Goal: Task Accomplishment & Management: Manage account settings

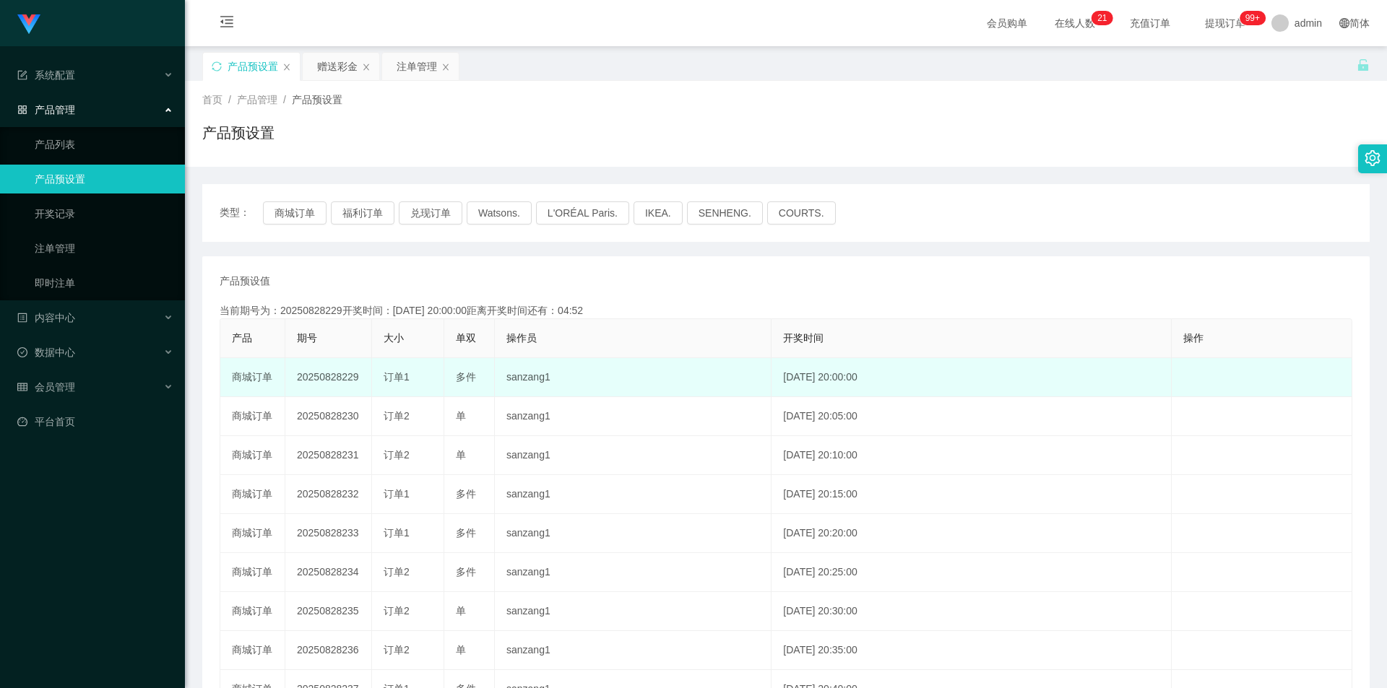
click at [318, 379] on td "20250828229" at bounding box center [328, 377] width 87 height 39
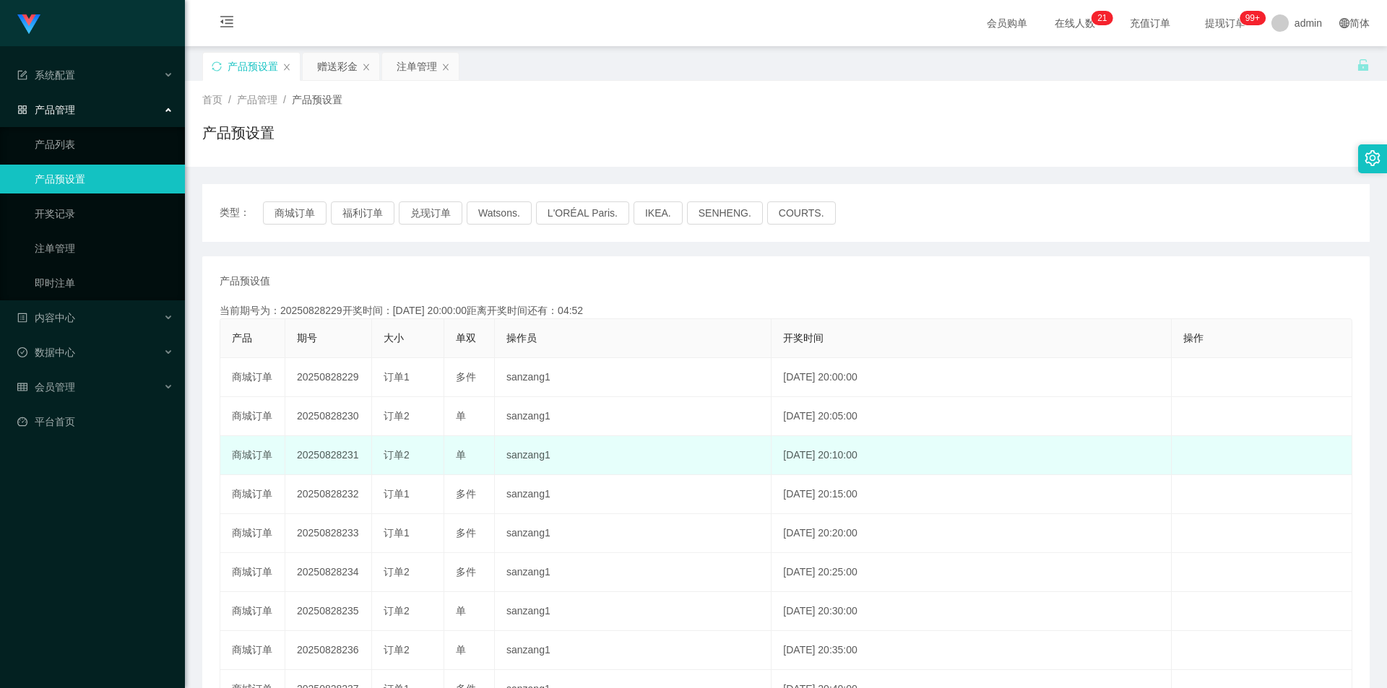
copy td "20250828229"
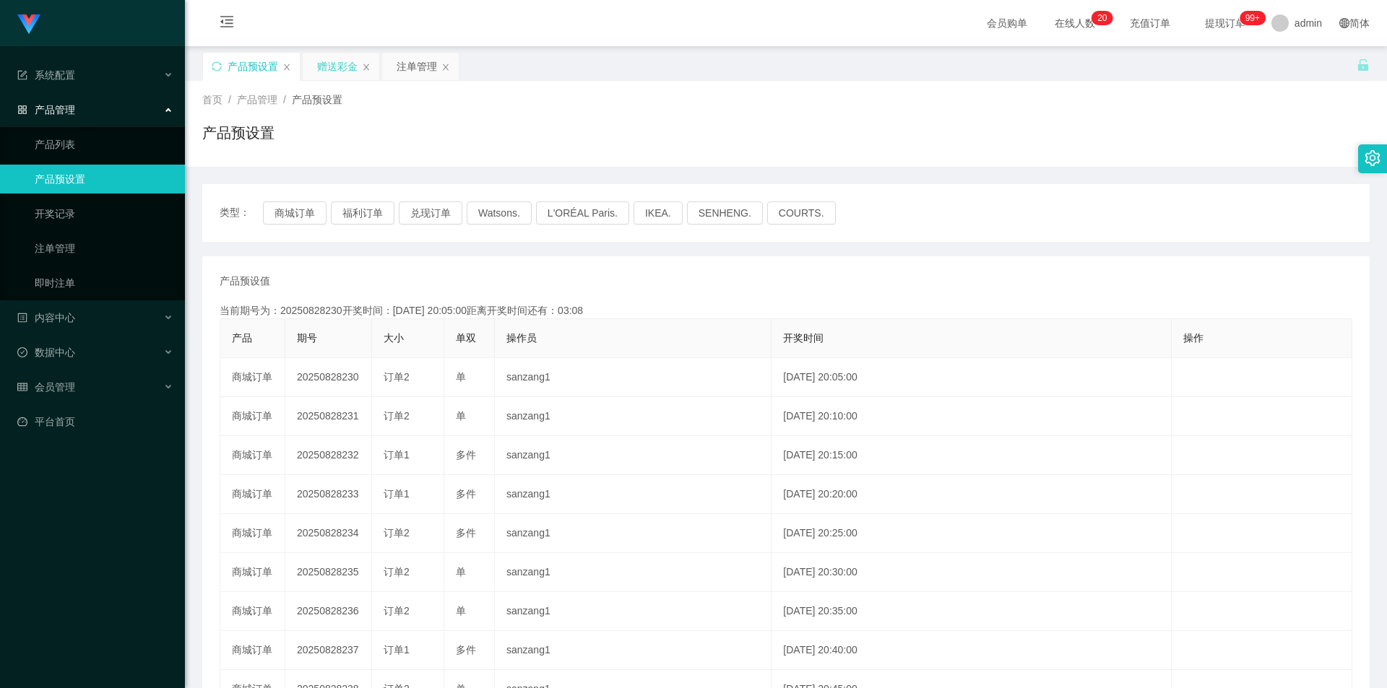
click at [328, 64] on div "赠送彩金" at bounding box center [337, 66] width 40 height 27
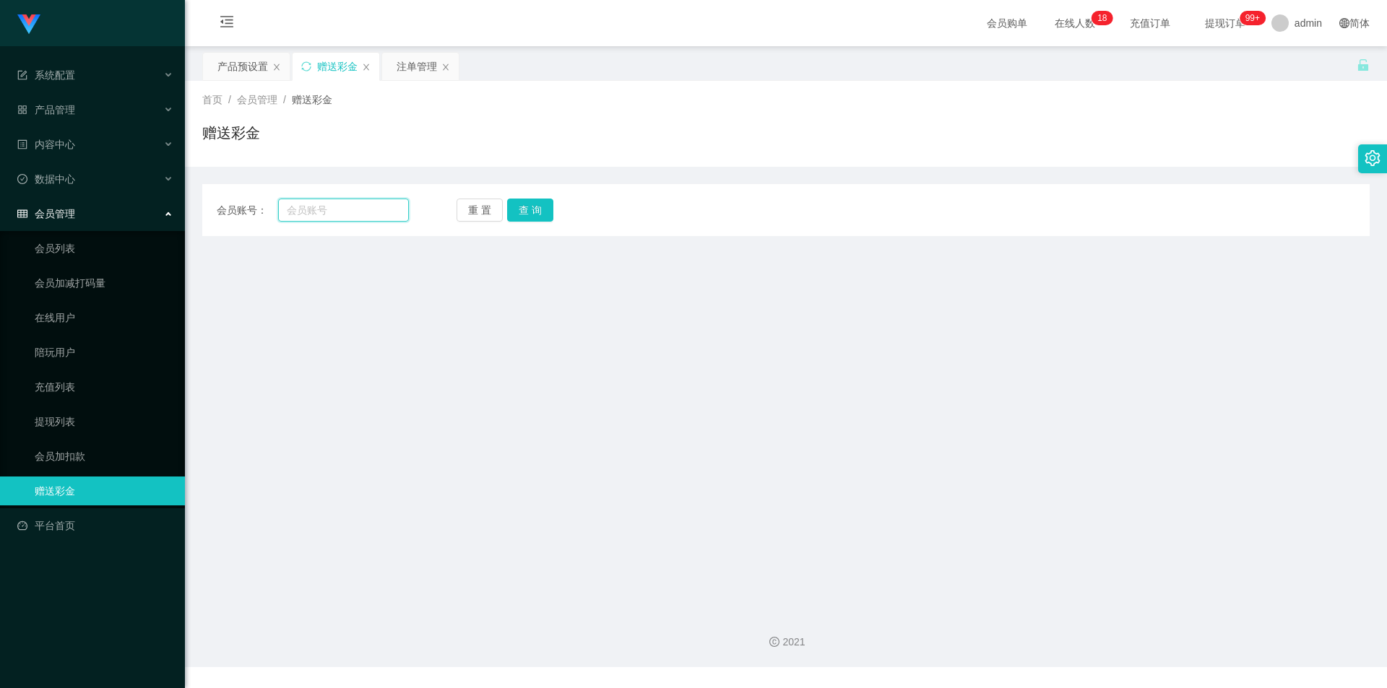
click at [340, 205] on input "text" at bounding box center [343, 210] width 131 height 23
type input "83657423"
click at [540, 218] on button "查 询" at bounding box center [530, 210] width 46 height 23
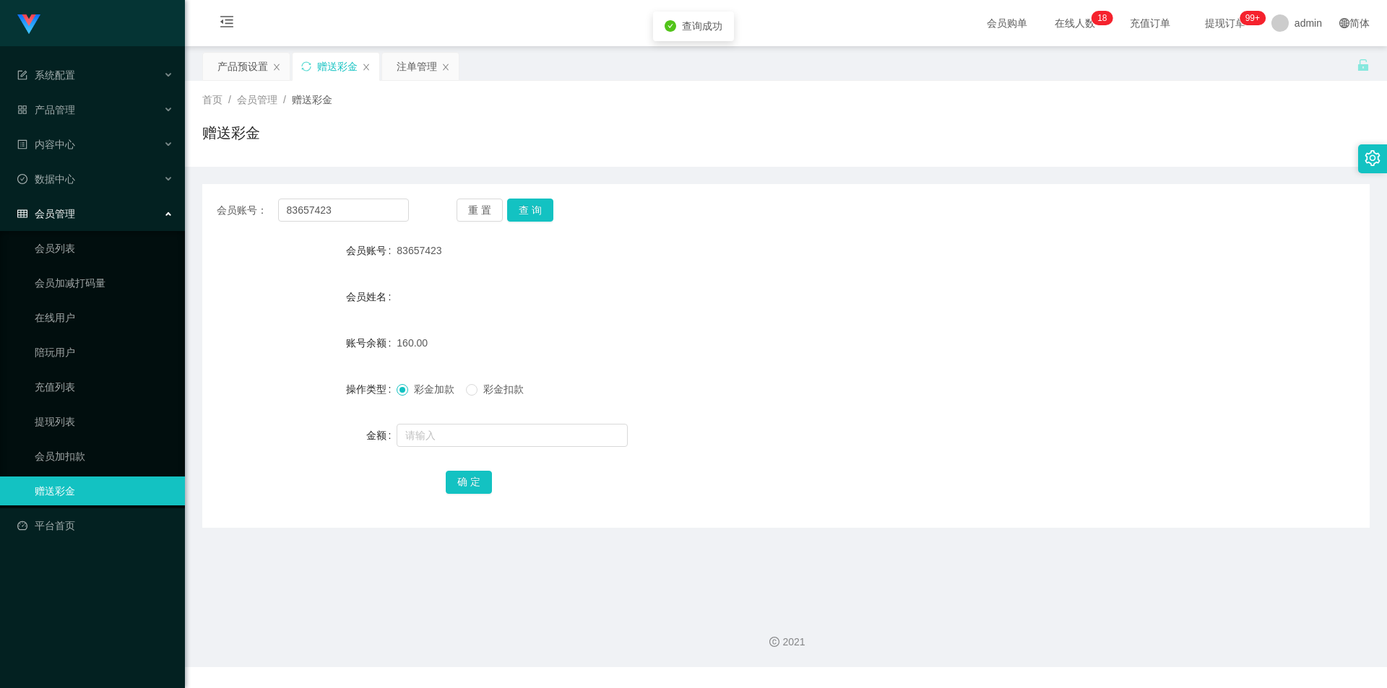
click at [495, 387] on span "彩金扣款" at bounding box center [503, 390] width 52 height 12
click at [470, 435] on input "text" at bounding box center [512, 435] width 231 height 23
type input "30"
click at [476, 469] on div "确 定" at bounding box center [786, 481] width 681 height 29
click at [471, 485] on button "确 定" at bounding box center [469, 482] width 46 height 23
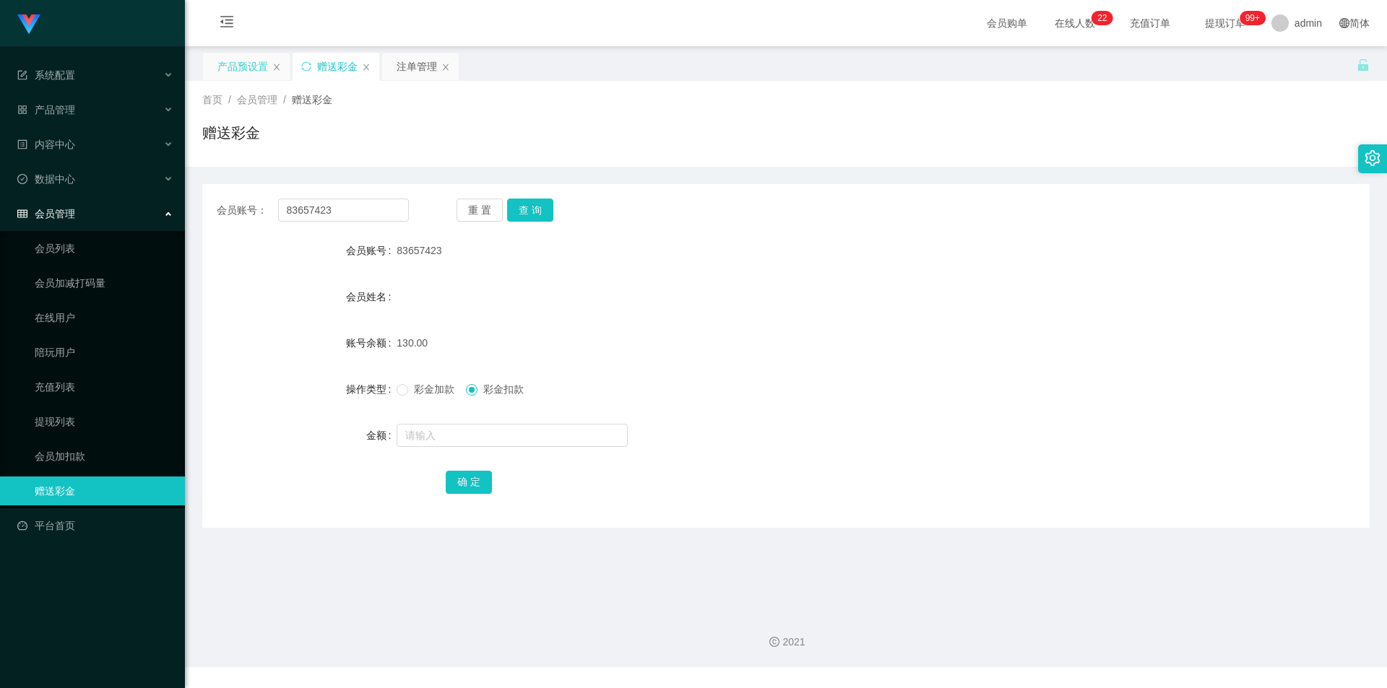
click at [247, 70] on div "产品预设置" at bounding box center [242, 66] width 51 height 27
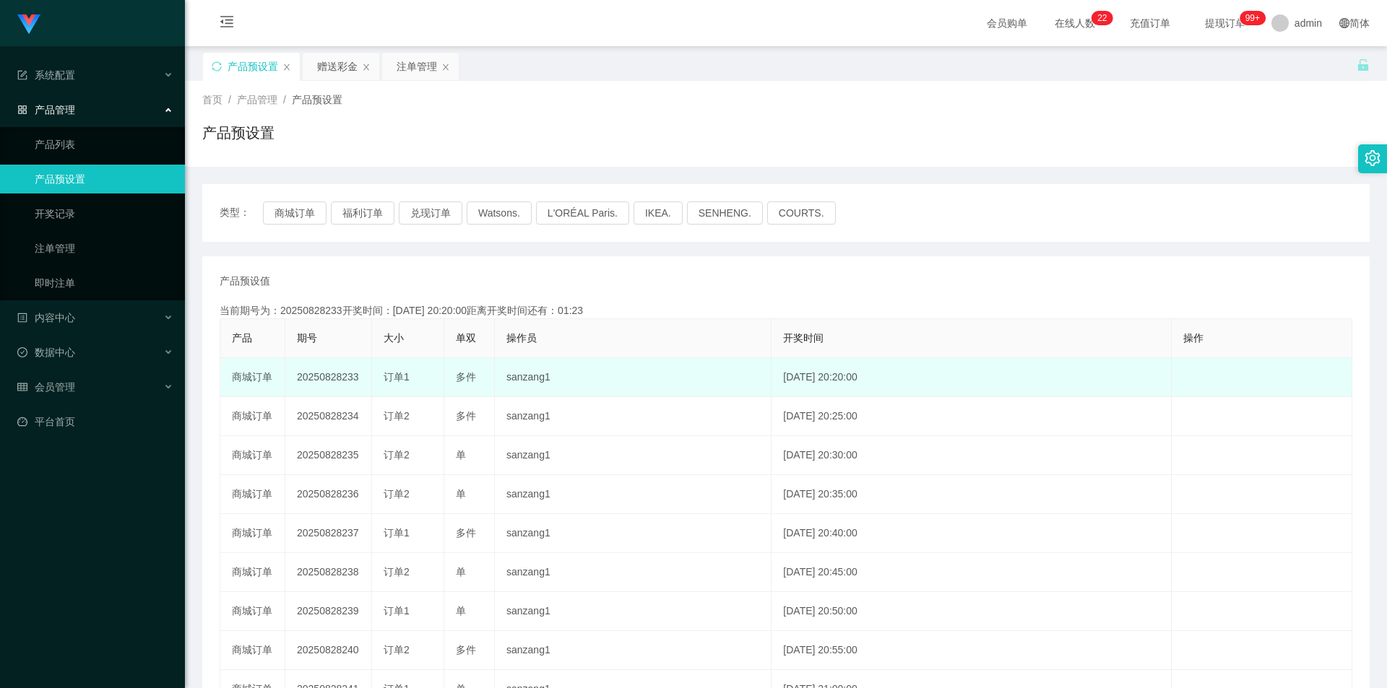
click at [325, 384] on td "20250828233" at bounding box center [328, 377] width 87 height 39
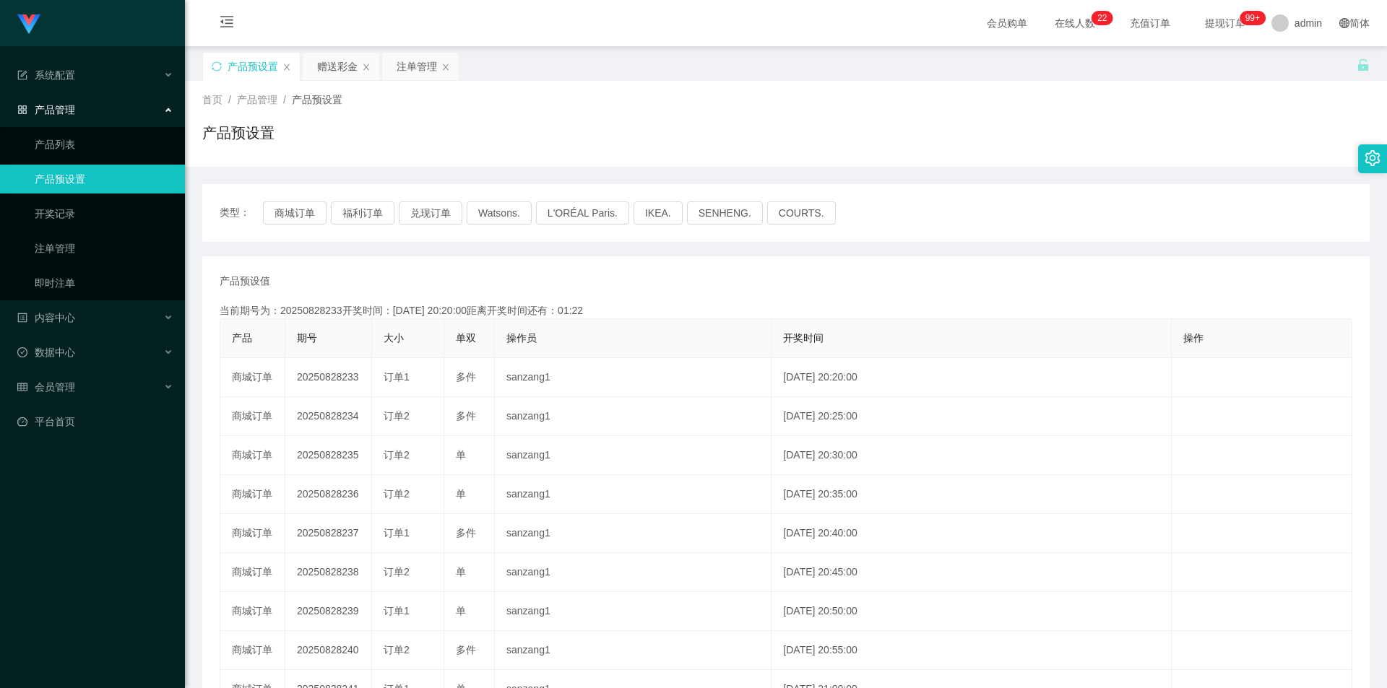
copy td "20250828233"
click at [332, 67] on div "赠送彩金" at bounding box center [337, 66] width 40 height 27
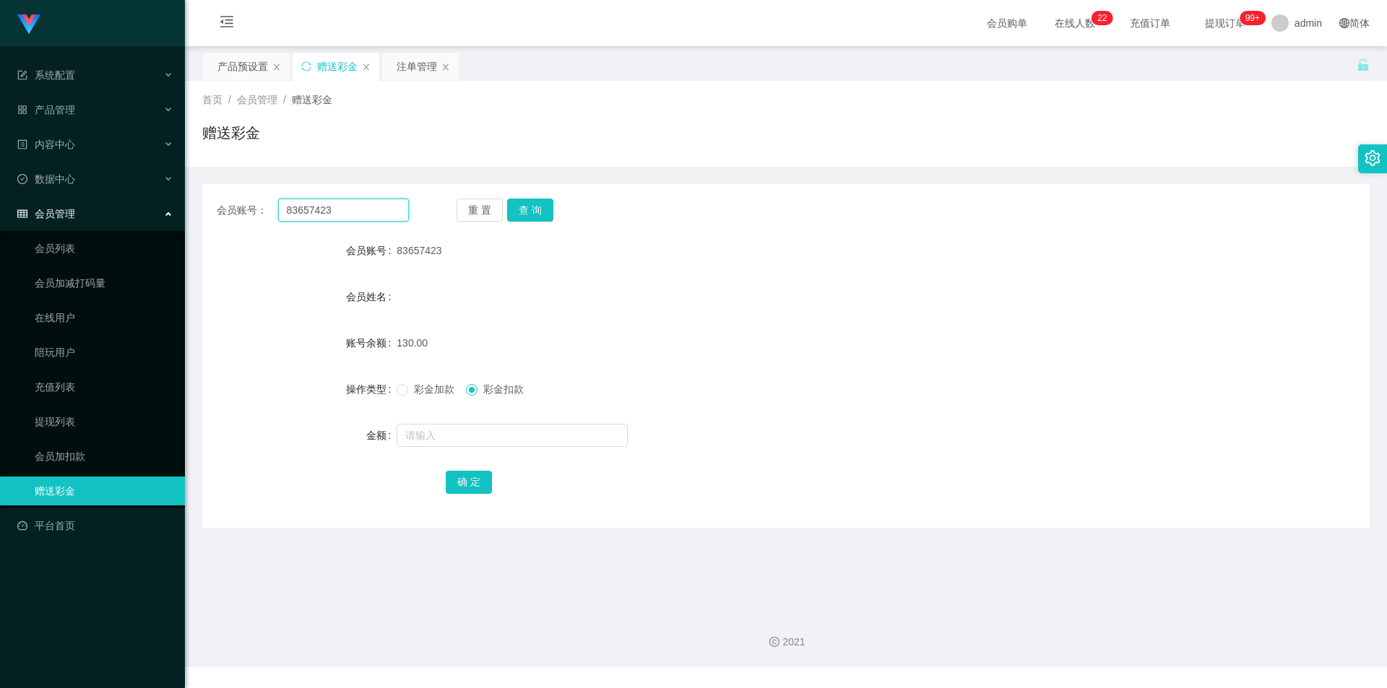
drag, startPoint x: 312, startPoint y: 210, endPoint x: 206, endPoint y: 196, distance: 107.2
click at [206, 196] on div "会员账号： 83657423 重 置 查 询 会员账号 83657423 会员姓名 账号余额 130.00 操作类型 彩金加款 彩金扣款 金额 确 定" at bounding box center [785, 356] width 1167 height 344
click at [536, 206] on button "查 询" at bounding box center [530, 210] width 46 height 23
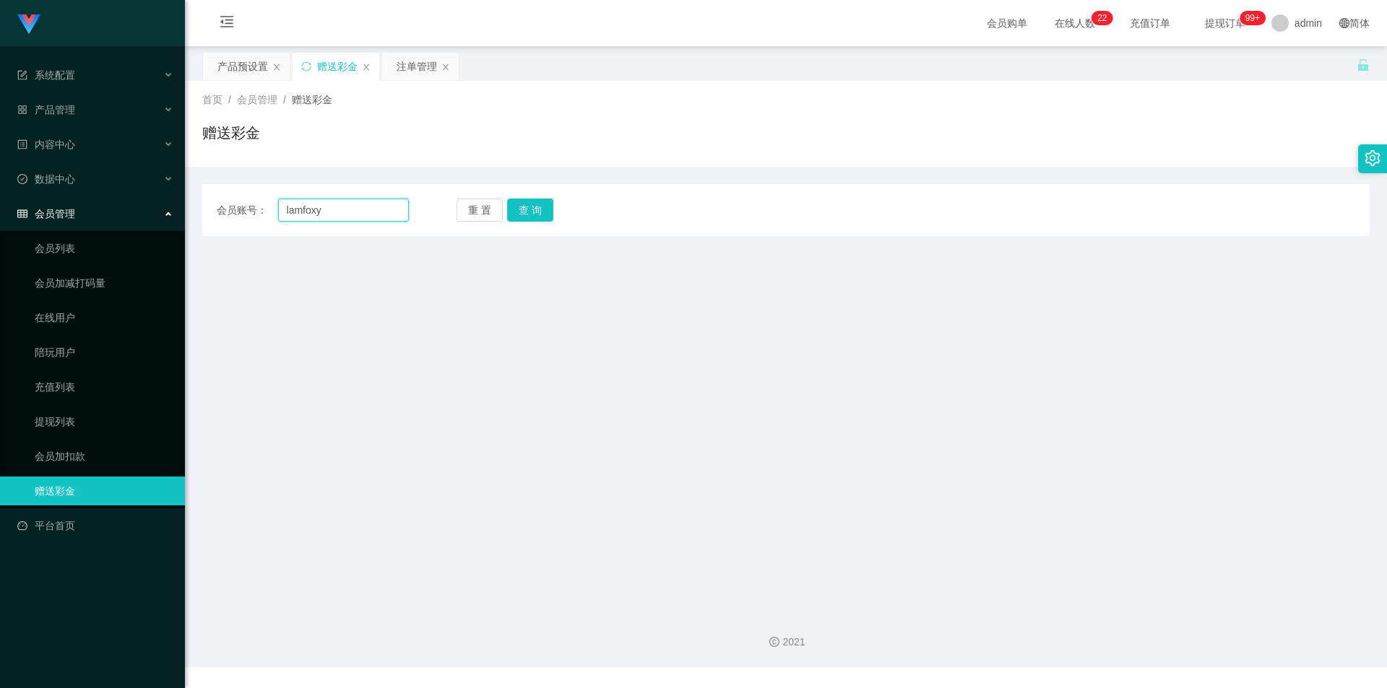
click at [287, 208] on input "lamfoxy" at bounding box center [343, 210] width 131 height 23
type input "Iamfoxy"
click at [544, 215] on button "查 询" at bounding box center [530, 210] width 46 height 23
